Goal: Feedback & Contribution: Leave review/rating

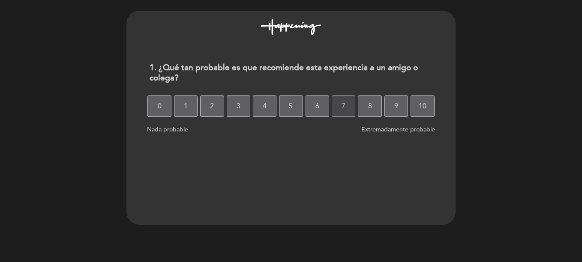
click at [336, 112] on button "7" at bounding box center [344, 106] width 24 height 21
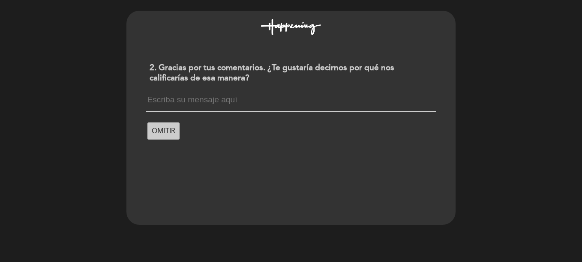
click at [286, 108] on textarea at bounding box center [290, 104] width 289 height 16
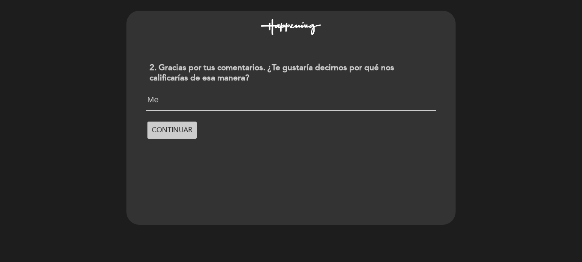
type textarea "M"
type textarea "A"
drag, startPoint x: 293, startPoint y: 130, endPoint x: 298, endPoint y: 130, distance: 4.7
click at [297, 131] on div "Las guarniciones y las entradas son porciones muy chicas CONTINUAR" at bounding box center [291, 116] width 296 height 54
click at [270, 99] on textarea "Las guarniciones y las entradas son porciones muy chicas" at bounding box center [290, 103] width 289 height 15
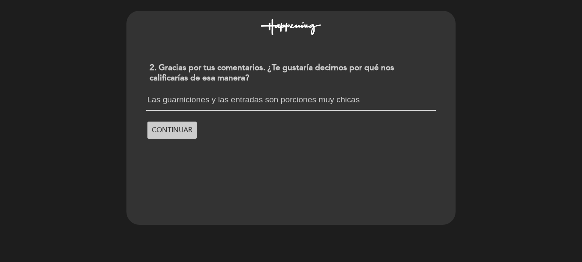
click at [270, 99] on textarea "Las guarniciones y las entradas son porciones muy chicas" at bounding box center [290, 103] width 289 height 15
drag, startPoint x: 277, startPoint y: 97, endPoint x: 284, endPoint y: 116, distance: 20.0
click at [276, 97] on textarea "Las guarniciones y las entradas son porciones muy chicas" at bounding box center [290, 103] width 289 height 15
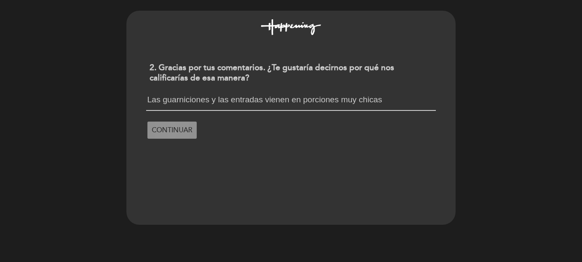
type textarea "Las guarniciones y las entradas vienen en porciones muy chicas"
click at [194, 127] on button "CONTINUAR" at bounding box center [171, 130] width 49 height 17
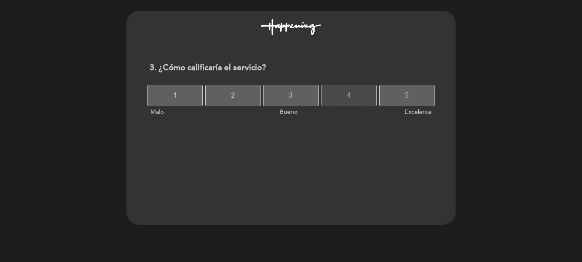
click at [357, 102] on button "4" at bounding box center [348, 95] width 55 height 21
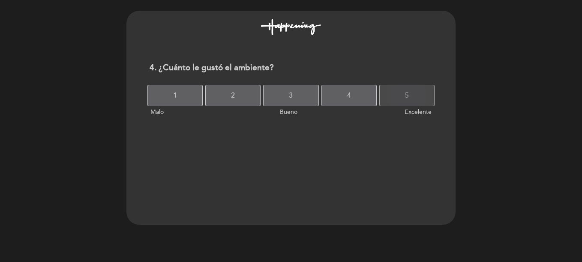
click at [393, 99] on button "5" at bounding box center [406, 95] width 55 height 21
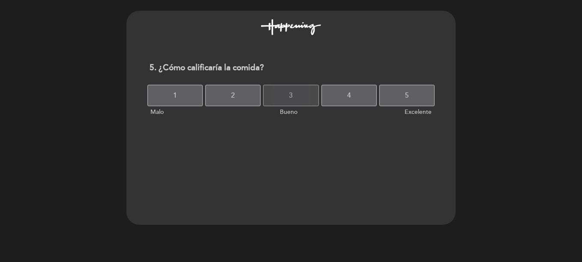
click at [280, 100] on button "3" at bounding box center [290, 95] width 55 height 21
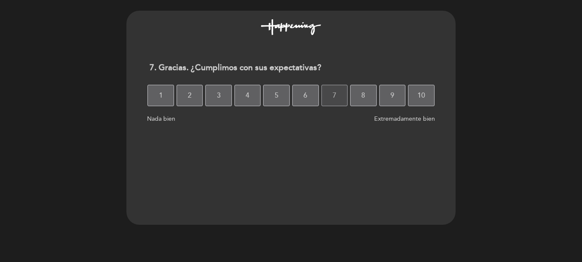
click at [326, 98] on button "7" at bounding box center [334, 95] width 27 height 21
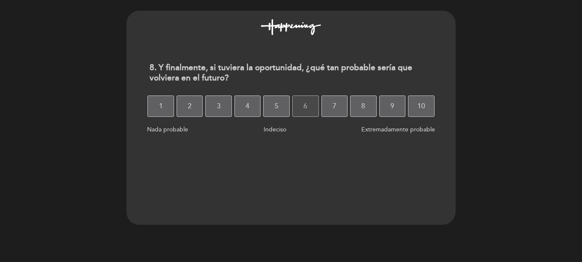
click at [311, 103] on button "6" at bounding box center [305, 106] width 27 height 21
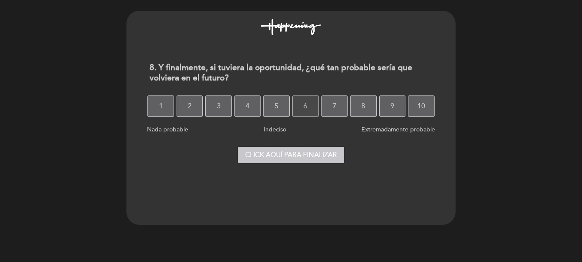
select select "es"
